Goal: Transaction & Acquisition: Purchase product/service

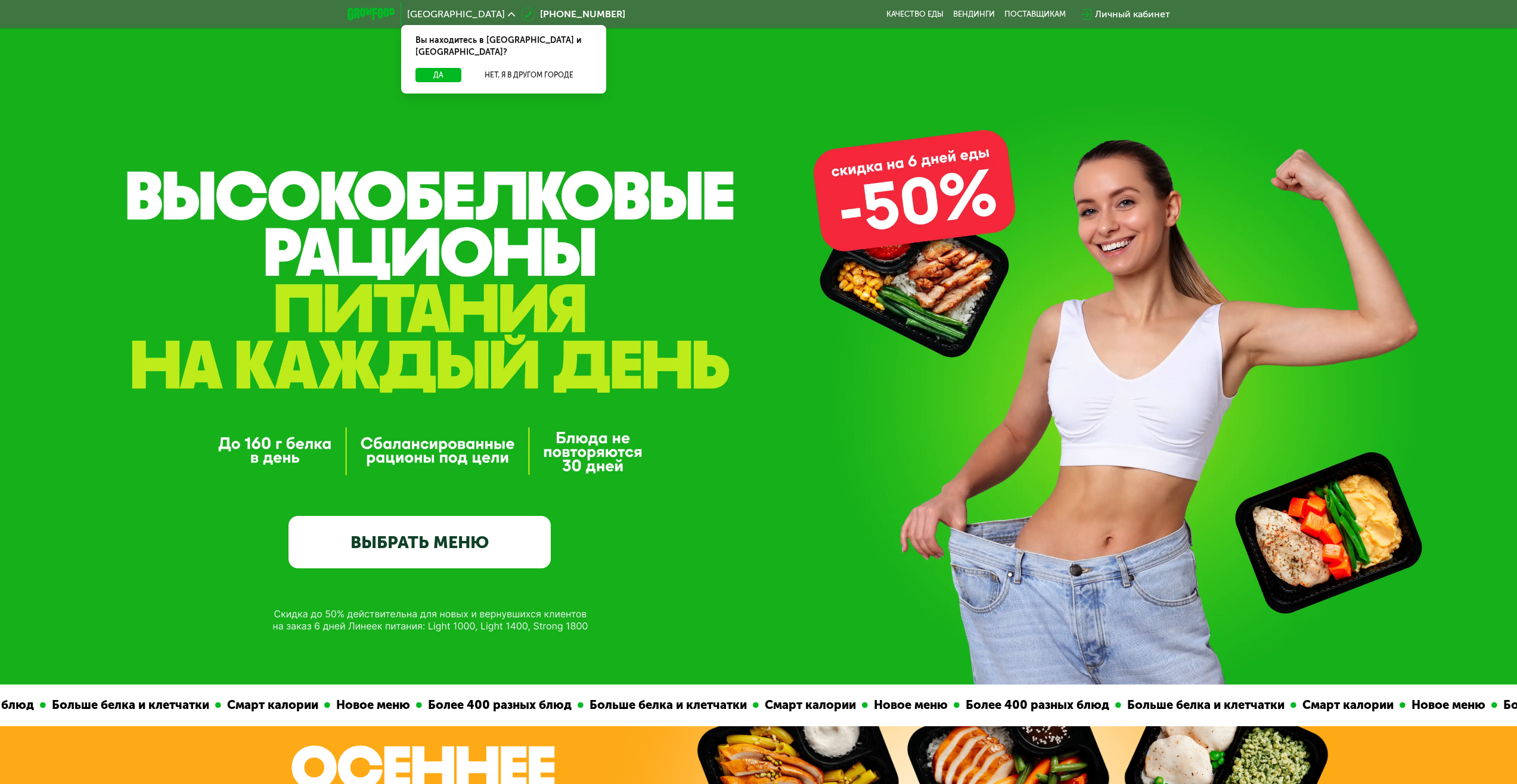
click at [482, 550] on link "ВЫБРАТЬ МЕНЮ" at bounding box center [419, 541] width 262 height 52
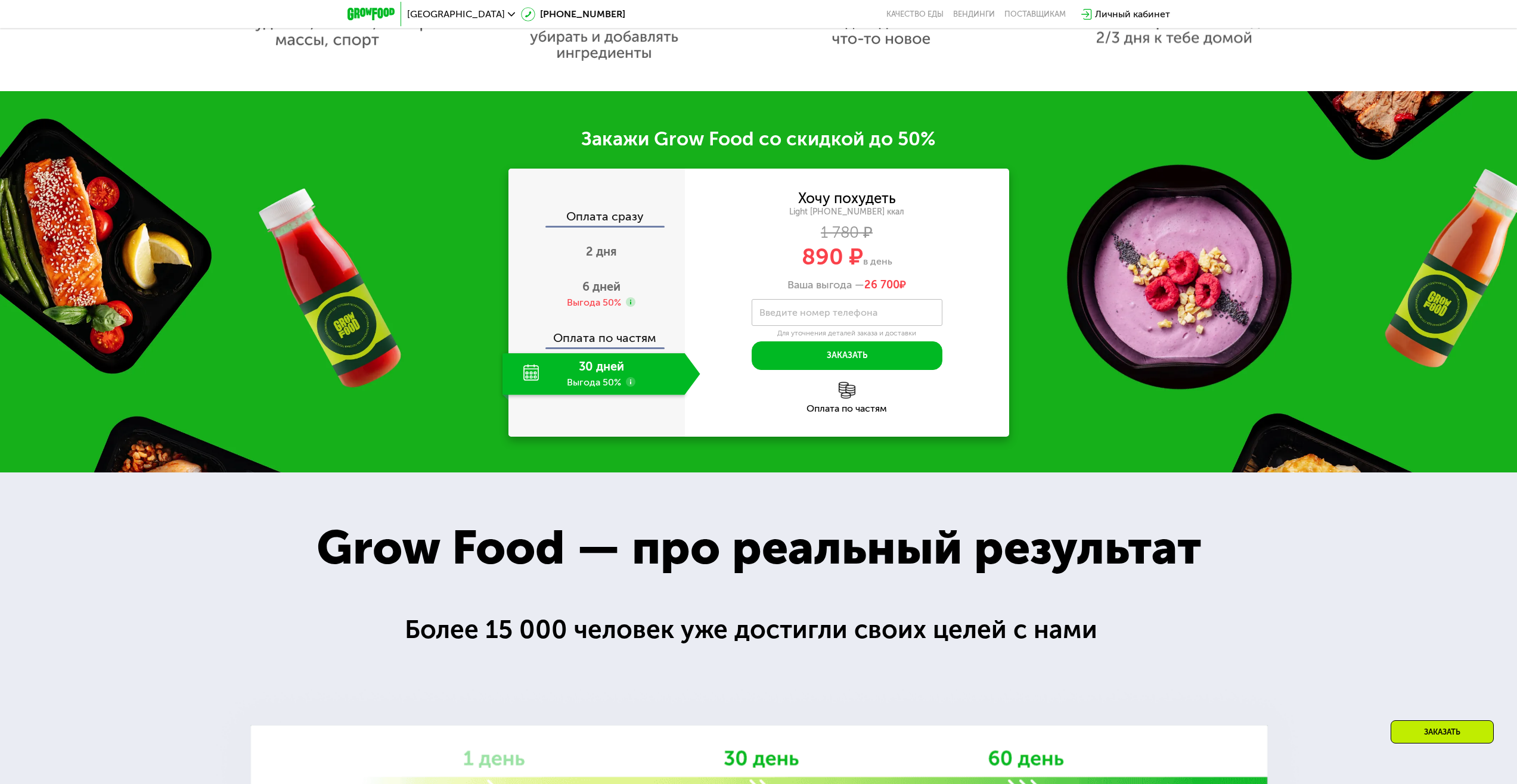
scroll to position [1192, 0]
drag, startPoint x: 907, startPoint y: 287, endPoint x: 804, endPoint y: 256, distance: 107.6
click at [804, 256] on div "Хочу похудеть Light [PHONE_NUMBER] ккал 1 780 ₽ 890 ₽ в день Ваша выгода — 26 7…" at bounding box center [846, 242] width 325 height 101
click at [804, 256] on span "890 ₽" at bounding box center [832, 256] width 61 height 28
drag, startPoint x: 804, startPoint y: 256, endPoint x: 919, endPoint y: 284, distance: 118.4
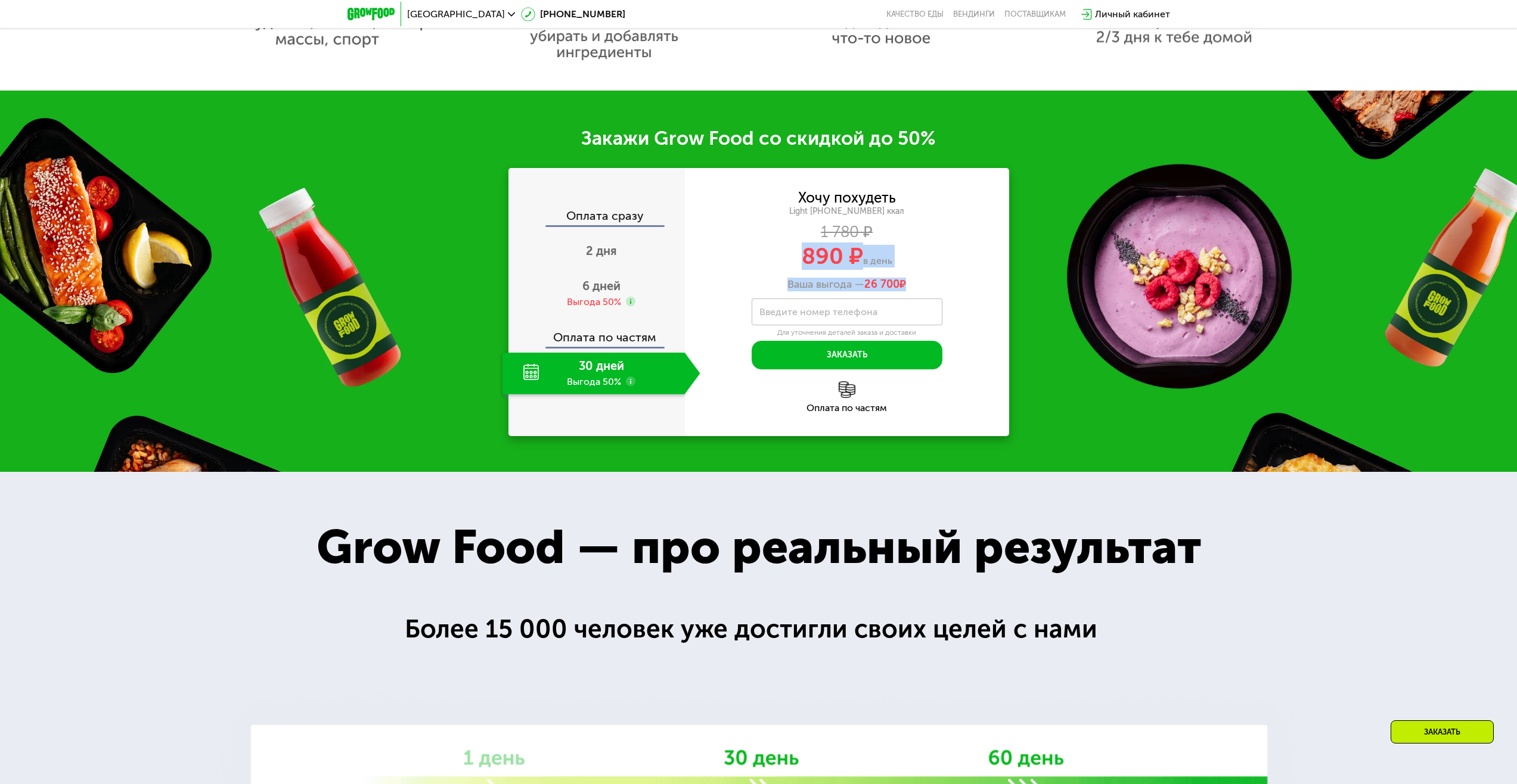
click at [919, 284] on div "Хочу похудеть Light [PHONE_NUMBER] ккал 1 780 ₽ 890 ₽ в день Ваша выгода — 26 7…" at bounding box center [846, 242] width 325 height 101
click at [919, 285] on div "Ваша выгода — 26 700 ₽" at bounding box center [846, 284] width 325 height 13
drag, startPoint x: 893, startPoint y: 291, endPoint x: 799, endPoint y: 258, distance: 99.6
click at [799, 258] on div "Хочу похудеть Light [PHONE_NUMBER] ккал 1 780 ₽ 890 ₽ в день Ваша выгода — 26 7…" at bounding box center [846, 242] width 325 height 101
click at [799, 259] on div "890 ₽ в день" at bounding box center [846, 255] width 325 height 23
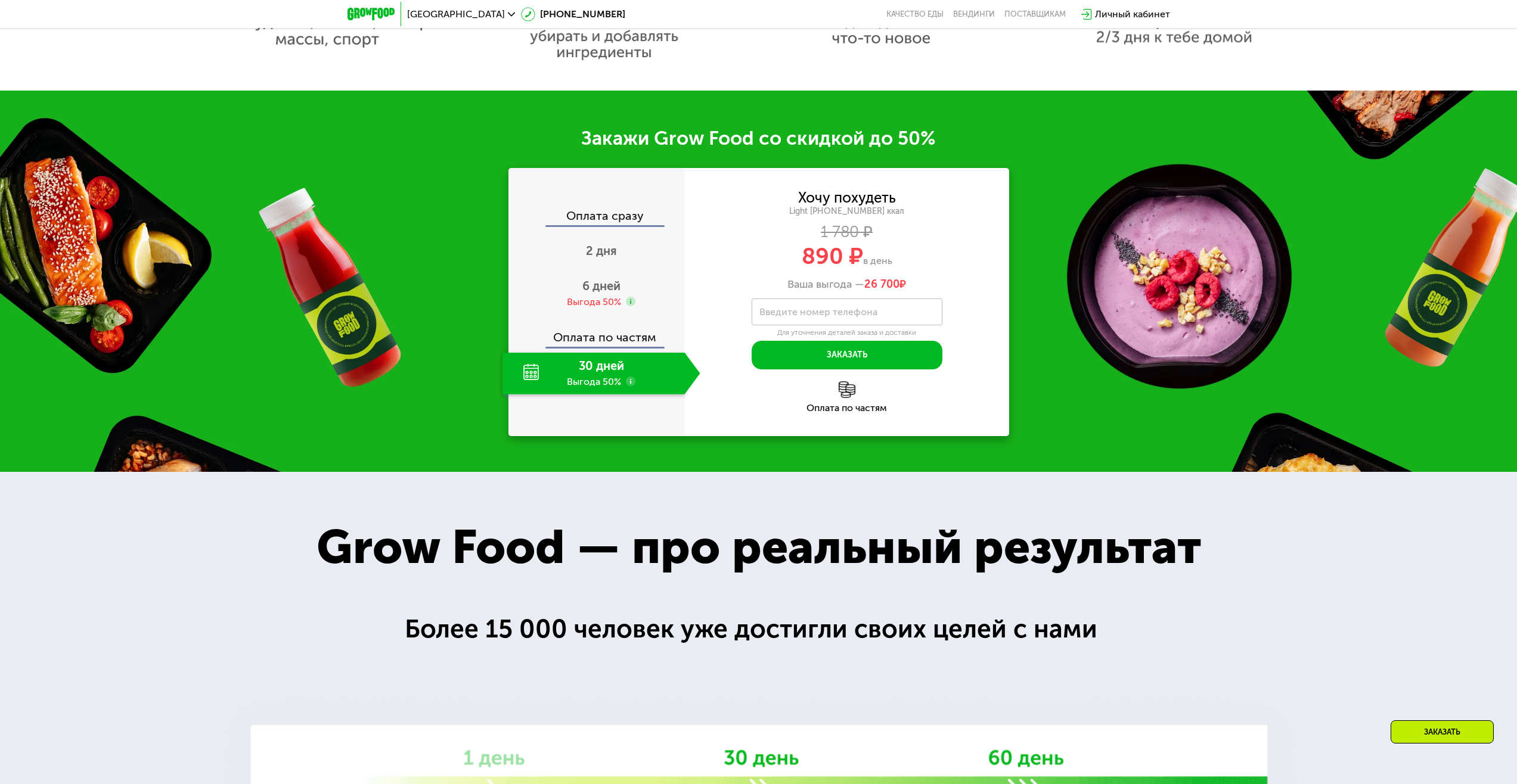
click at [876, 253] on div "890 ₽ в день" at bounding box center [846, 255] width 325 height 23
drag, startPoint x: 801, startPoint y: 254, endPoint x: 937, endPoint y: 284, distance: 139.3
click at [937, 284] on div "Хочу похудеть Light [PHONE_NUMBER] ккал 1 780 ₽ 890 ₽ в день Ваша выгода — 26 7…" at bounding box center [846, 242] width 325 height 101
click at [937, 284] on div "Ваша выгода — 26 700 ₽" at bounding box center [846, 284] width 325 height 13
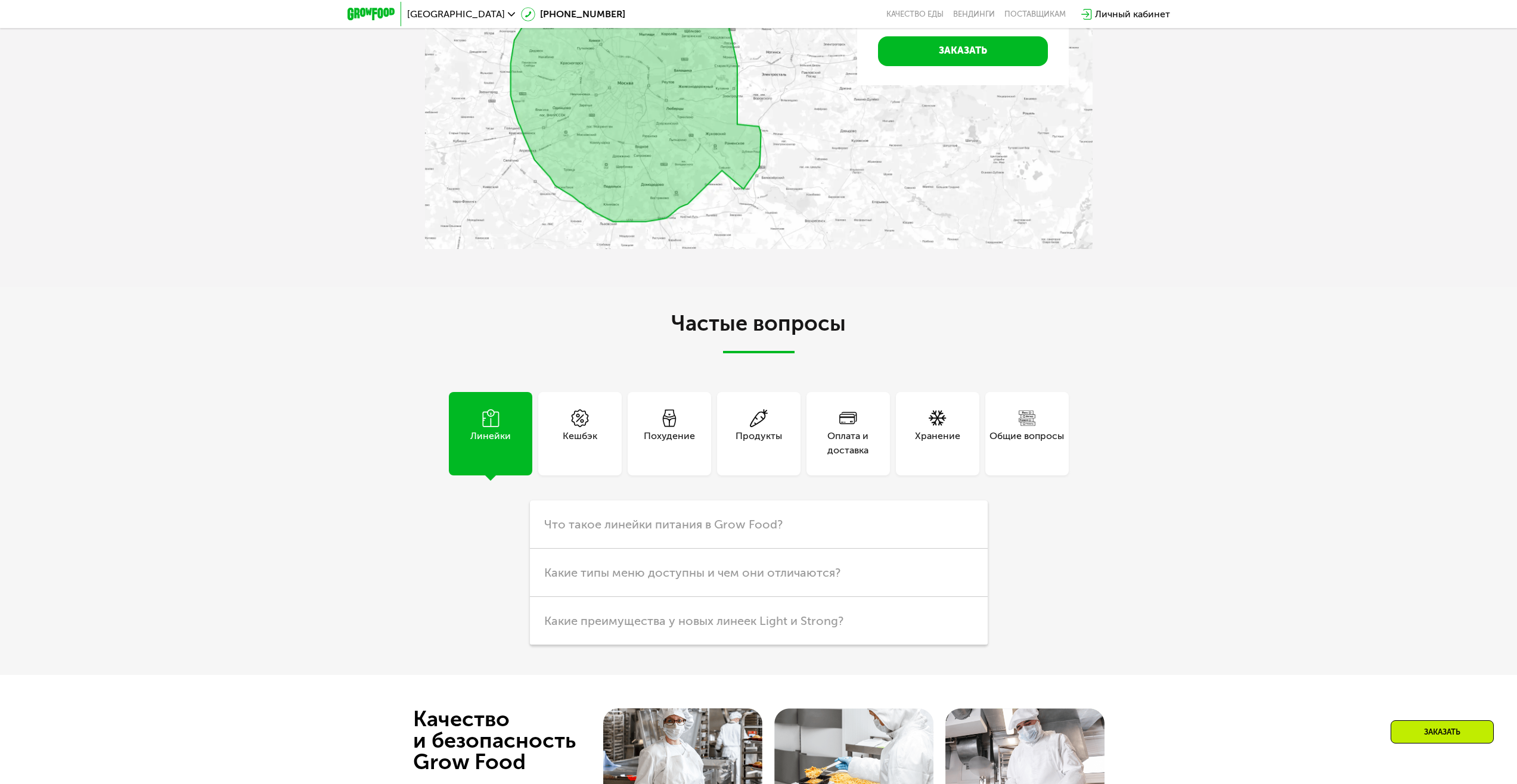
scroll to position [1852, 0]
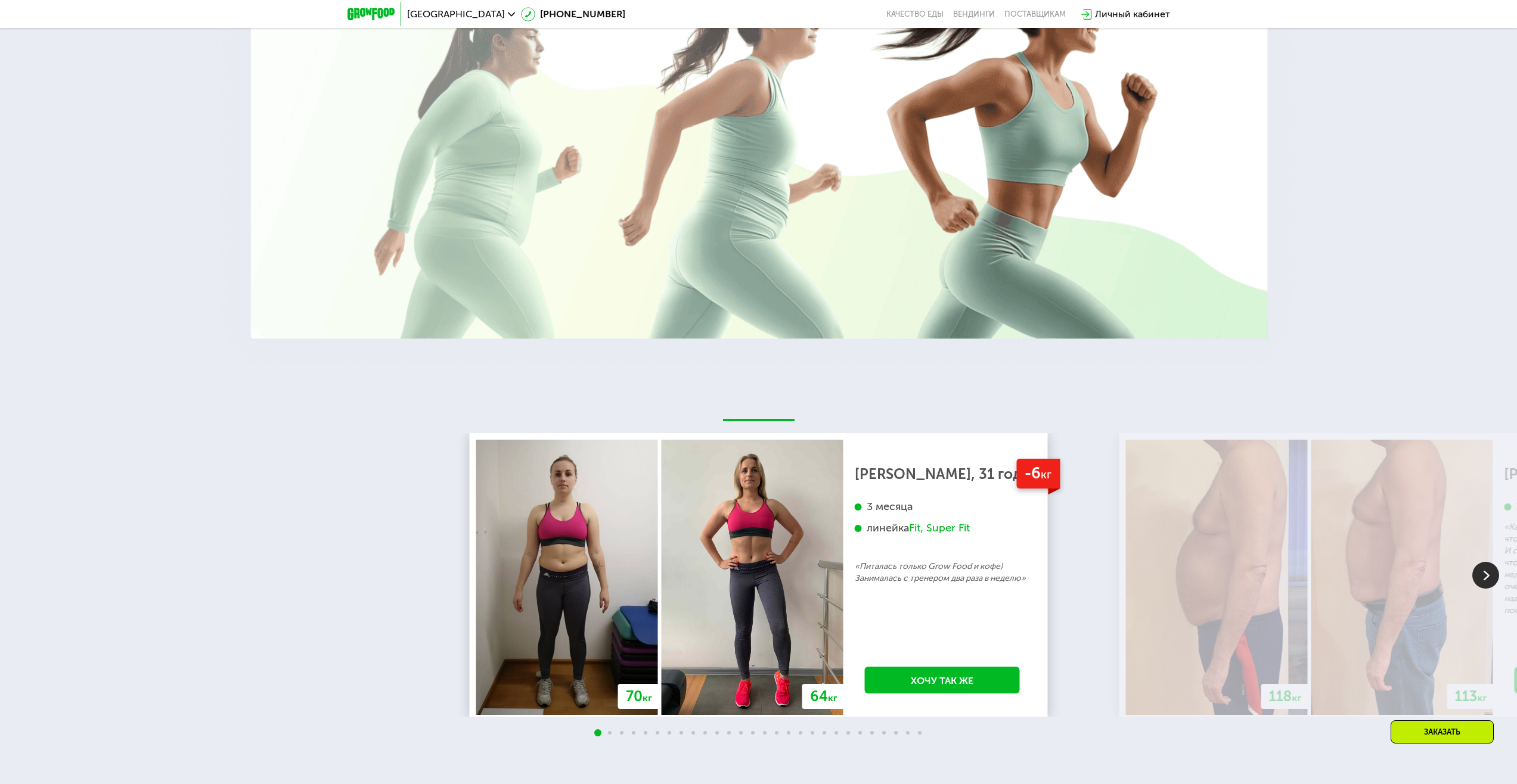
drag, startPoint x: 1226, startPoint y: 428, endPoint x: 1219, endPoint y: 102, distance: 326.1
